Goal: Transaction & Acquisition: Obtain resource

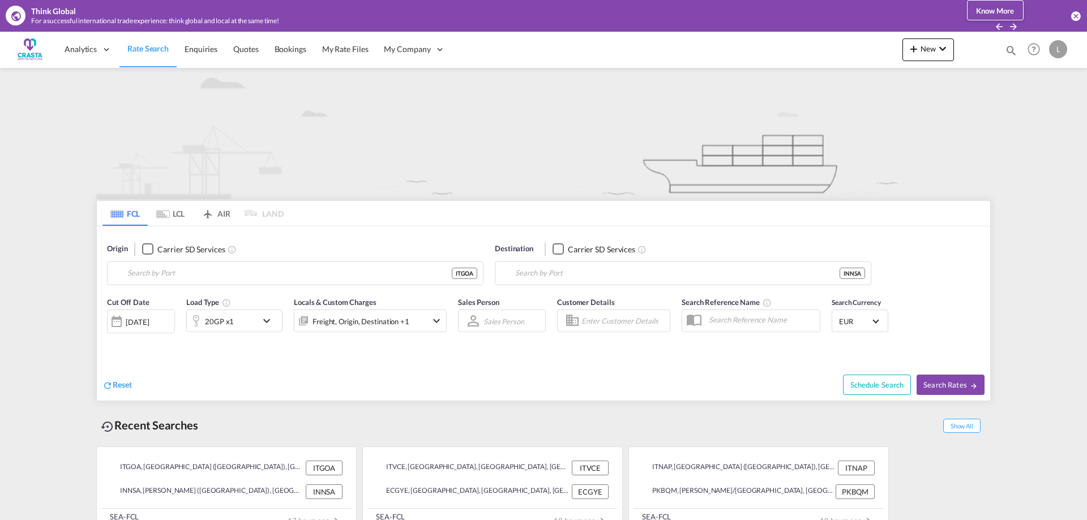
type input "[GEOGRAPHIC_DATA] ([GEOGRAPHIC_DATA]), [GEOGRAPHIC_DATA]"
type input "[PERSON_NAME] ([PERSON_NAME]), [GEOGRAPHIC_DATA]"
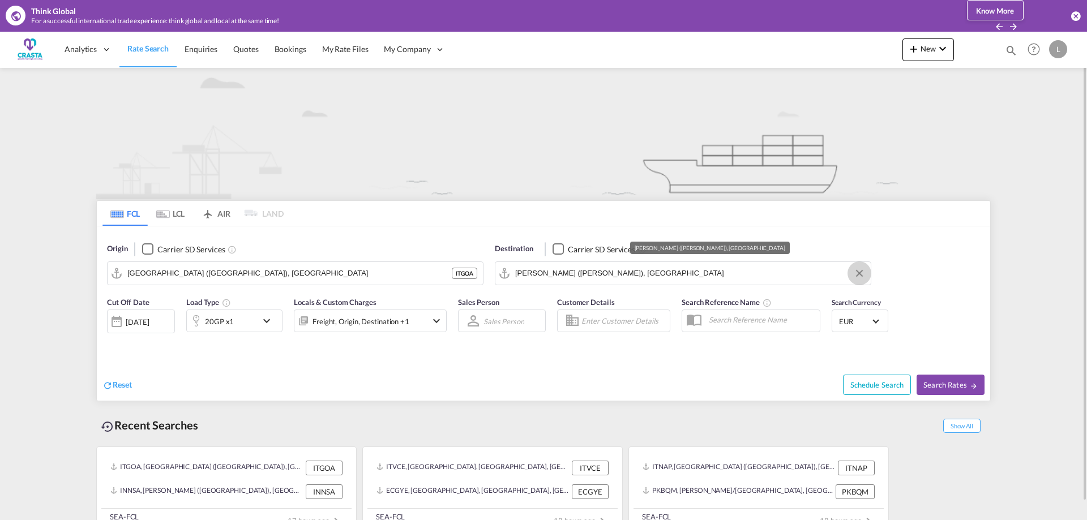
click at [863, 274] on button "Clear Input" at bounding box center [859, 273] width 17 height 17
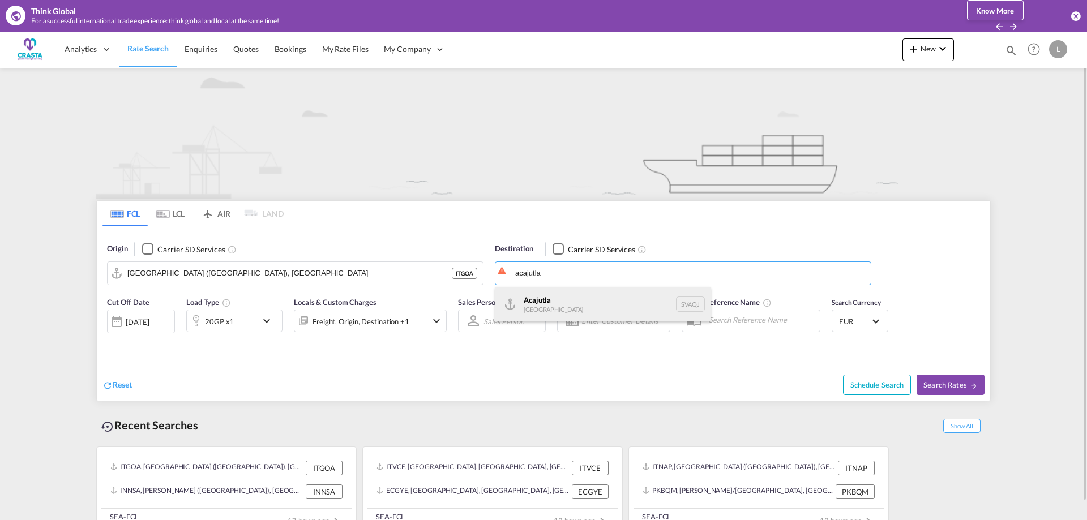
click at [549, 303] on div "Acajutla [GEOGRAPHIC_DATA] SVAQJ" at bounding box center [603, 305] width 215 height 34
type input "Acajutla, SVAQJ"
click at [249, 321] on div "20GP x1" at bounding box center [222, 321] width 70 height 23
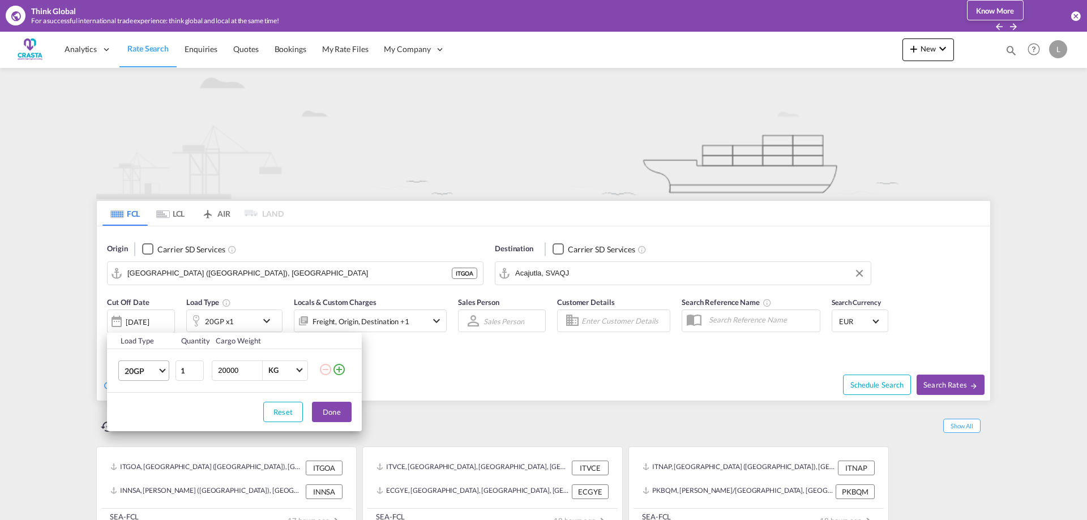
click at [141, 377] on md-select-value "20GP" at bounding box center [145, 370] width 45 height 19
click at [144, 421] on div "40HC" at bounding box center [135, 425] width 21 height 11
click at [327, 414] on button "Done" at bounding box center [332, 412] width 40 height 20
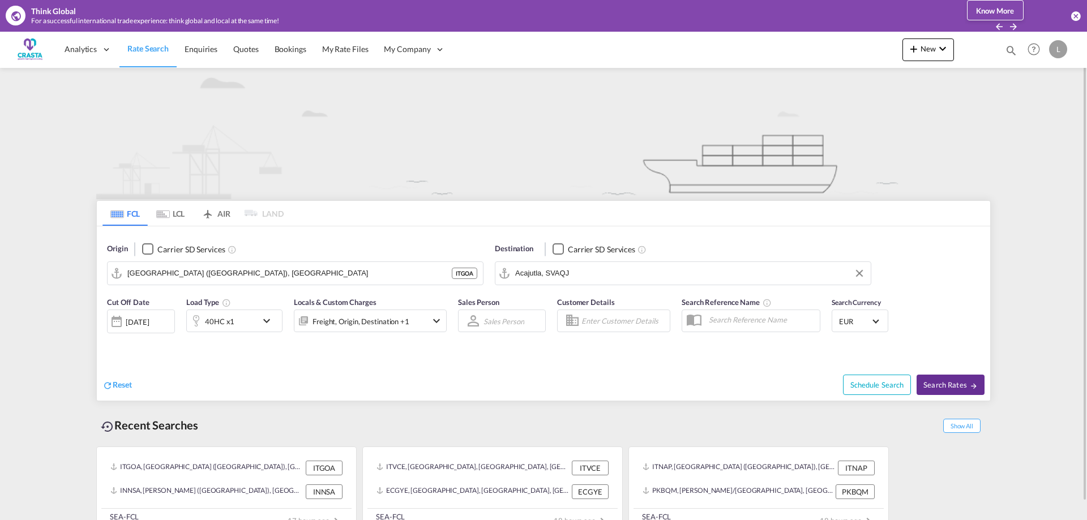
click at [950, 390] on span "Search Rates" at bounding box center [951, 385] width 54 height 9
type input "ITGOA to SVAQJ / [DATE]"
